Goal: Task Accomplishment & Management: Use online tool/utility

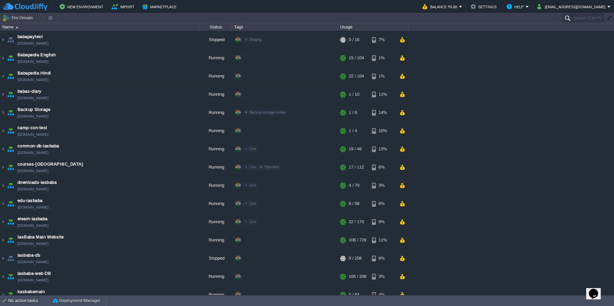
drag, startPoint x: 574, startPoint y: 23, endPoint x: 573, endPoint y: 19, distance: 4.0
click at [574, 24] on div "Name Status Tags Usage" at bounding box center [307, 27] width 614 height 8
click at [573, 19] on input "text" at bounding box center [582, 18] width 43 height 10
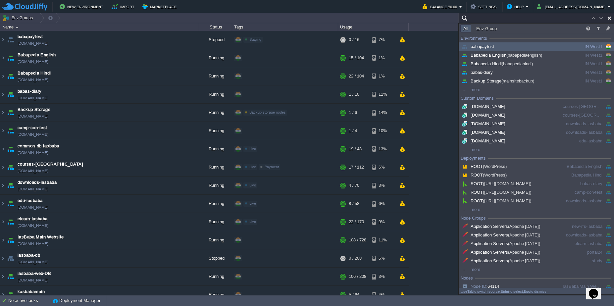
paste input "university"
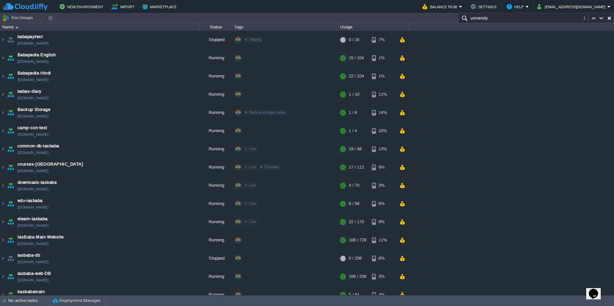
scroll to position [155, 0]
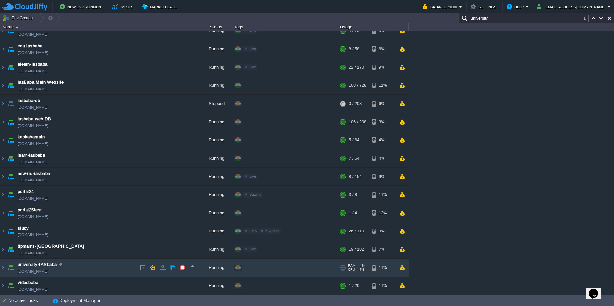
type input "university"
click at [89, 272] on td "university-[GEOGRAPHIC_DATA][DOMAIN_NAME]" at bounding box center [99, 268] width 199 height 18
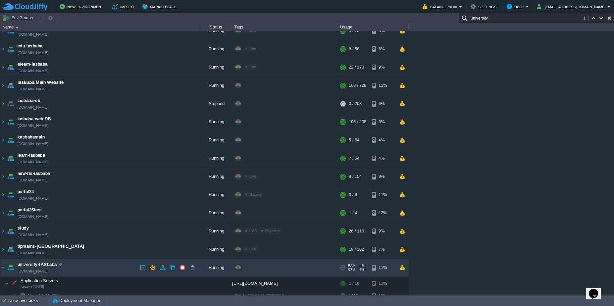
scroll to position [189, 0]
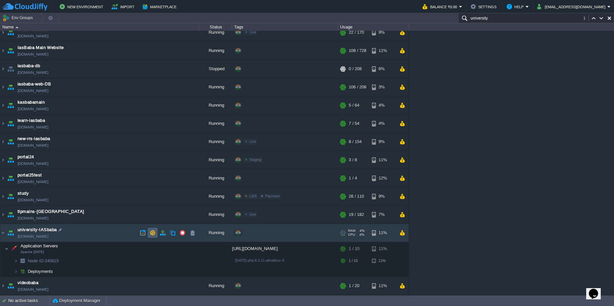
click at [155, 234] on button "button" at bounding box center [153, 233] width 6 height 6
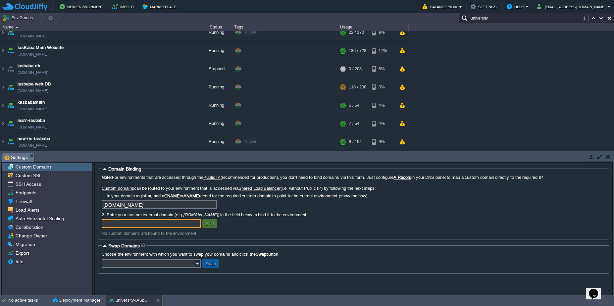
paste input "[DOMAIN_NAME]"
type input "[DOMAIN_NAME]"
click at [207, 224] on button "Bind" at bounding box center [209, 224] width 13 height 6
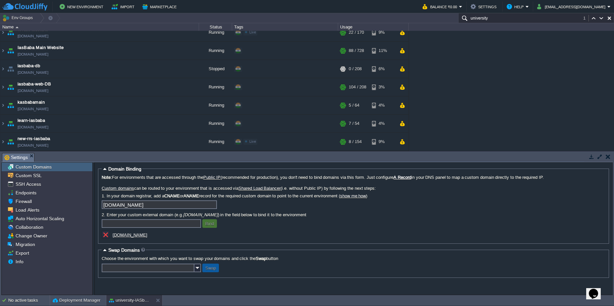
click at [128, 236] on u "[DOMAIN_NAME]" at bounding box center [130, 235] width 35 height 5
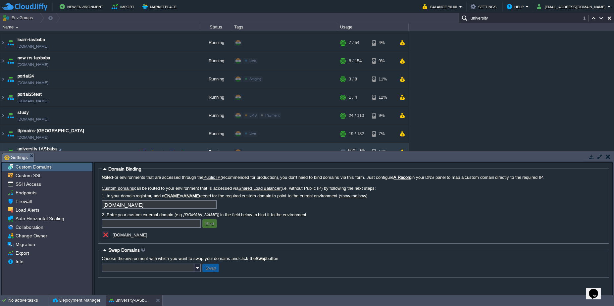
scroll to position [334, 0]
